Goal: Task Accomplishment & Management: Complete application form

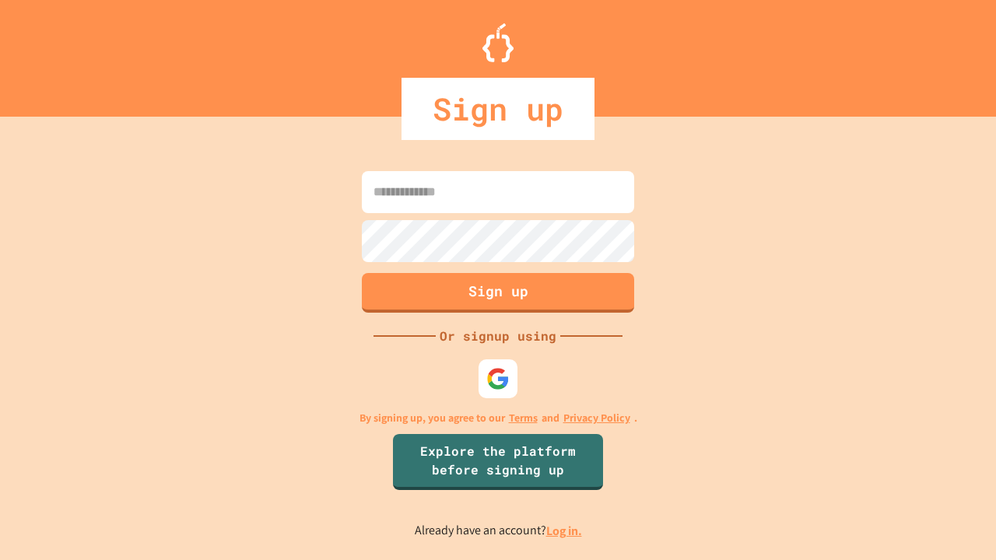
click at [565, 531] on link "Log in." at bounding box center [564, 531] width 36 height 16
